Goal: Navigation & Orientation: Understand site structure

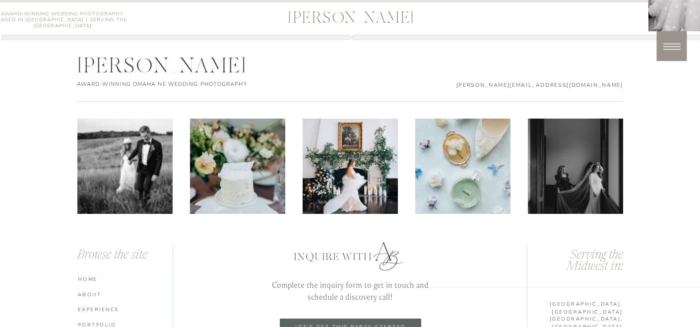
scroll to position [5258, 0]
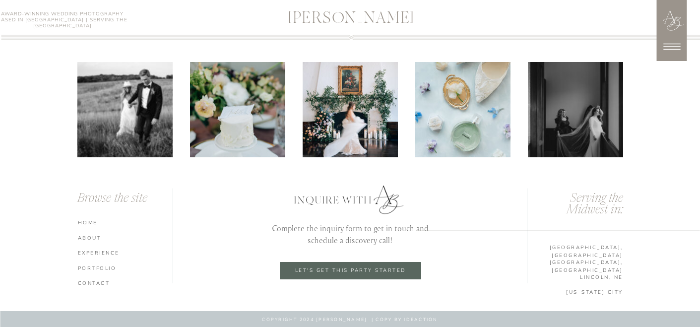
click at [102, 268] on nav "portfolio" at bounding box center [127, 267] width 98 height 7
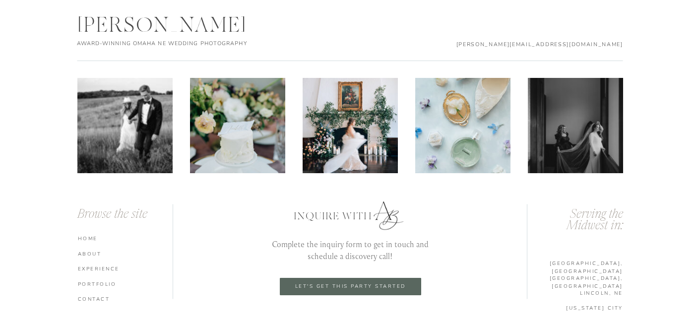
scroll to position [3349, 0]
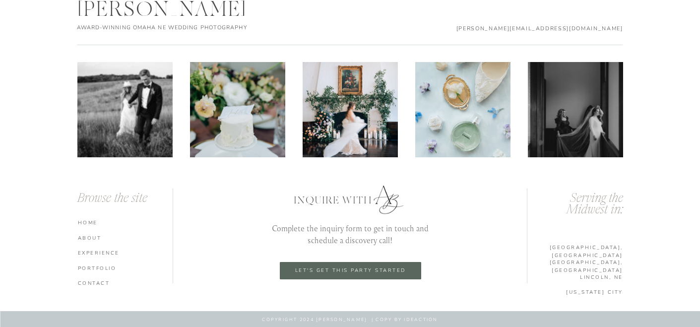
click at [93, 252] on nav "experience" at bounding box center [127, 252] width 98 height 7
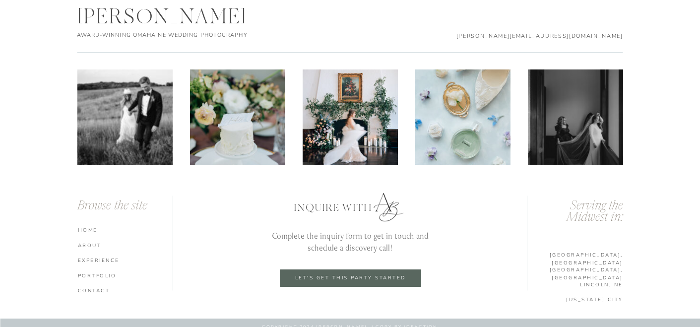
scroll to position [3464, 0]
